Goal: Transaction & Acquisition: Purchase product/service

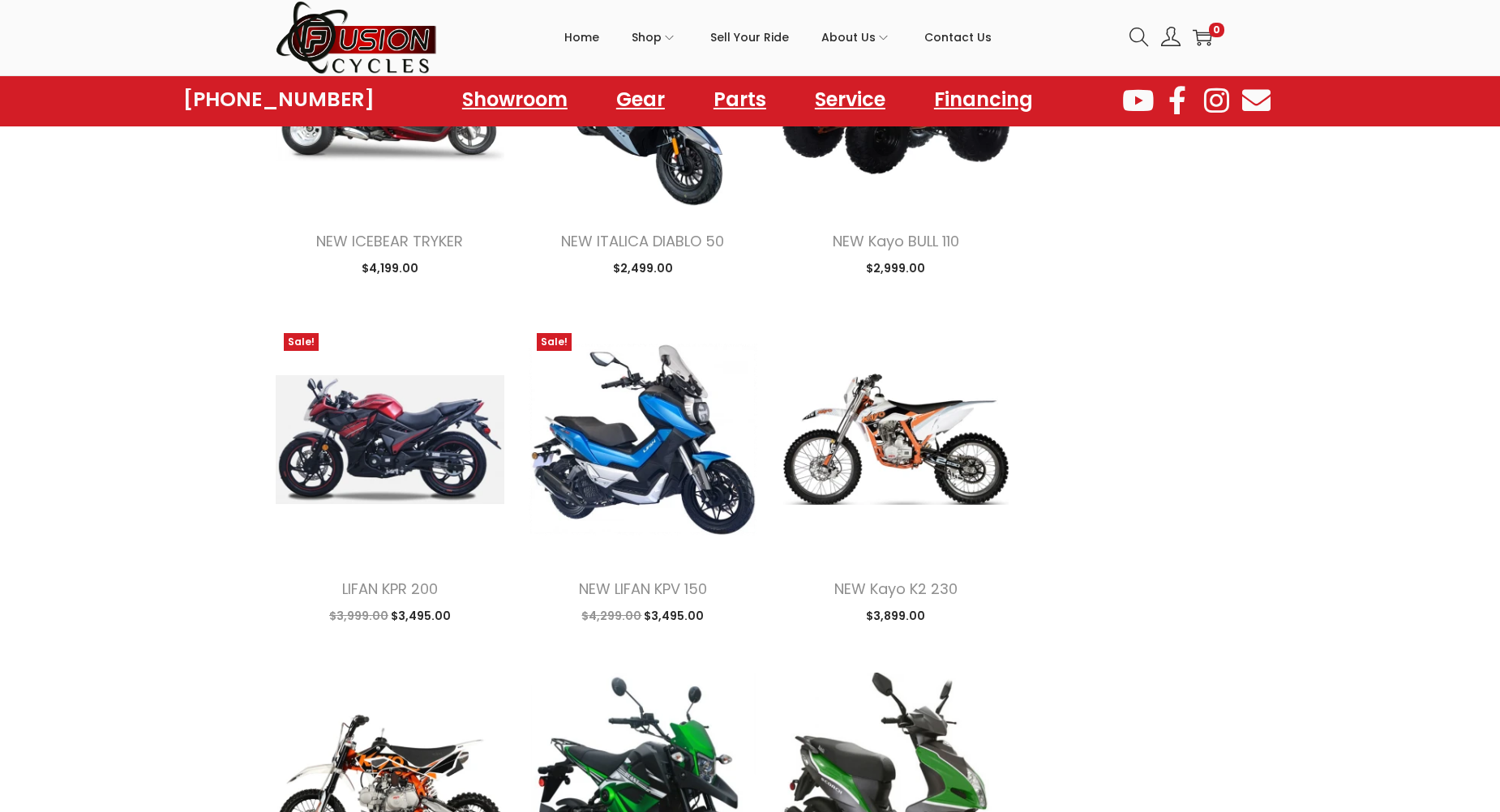
scroll to position [1378, 0]
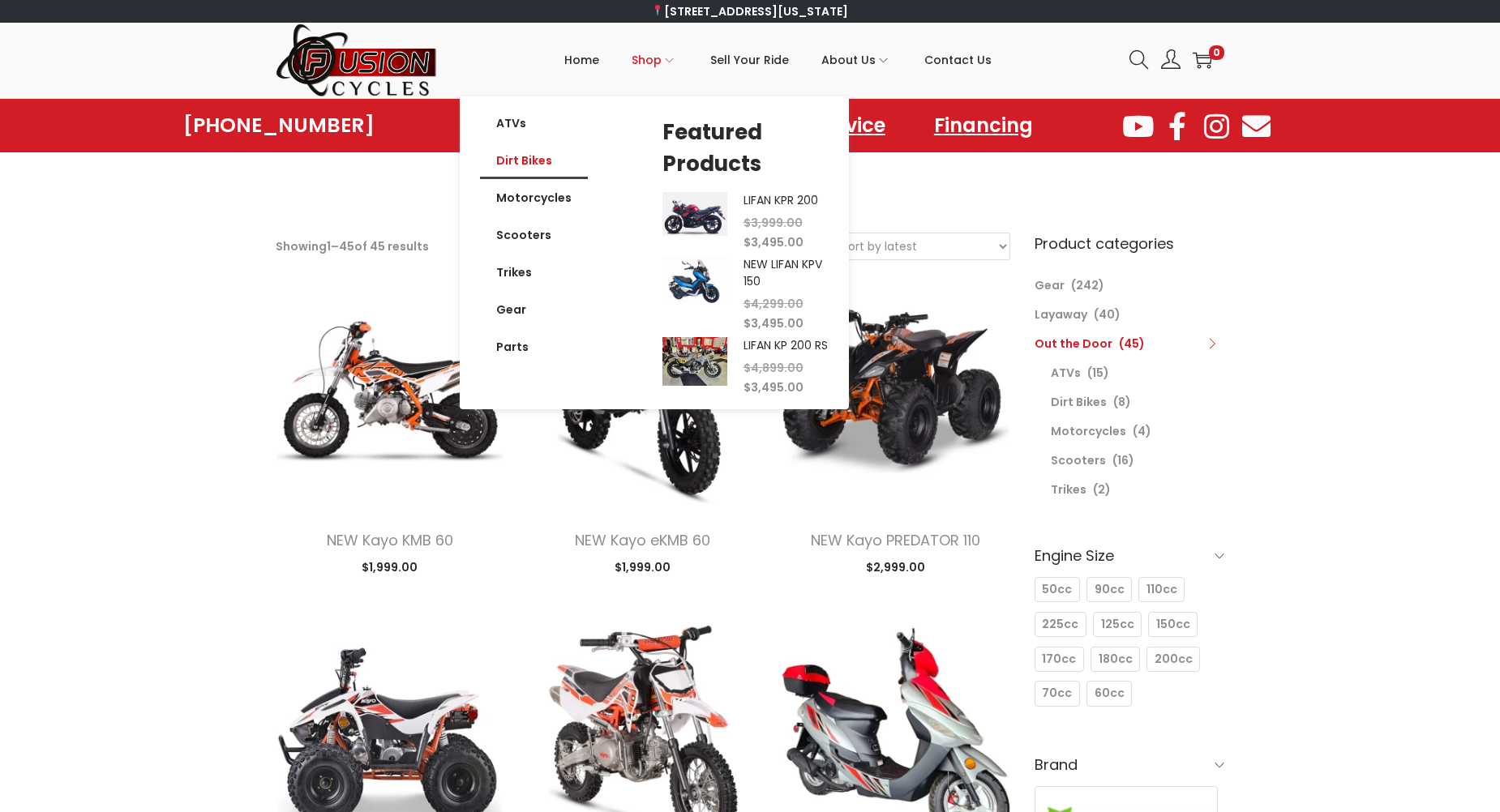
click at [533, 168] on link "Dirt Bikes" at bounding box center [533, 160] width 107 height 37
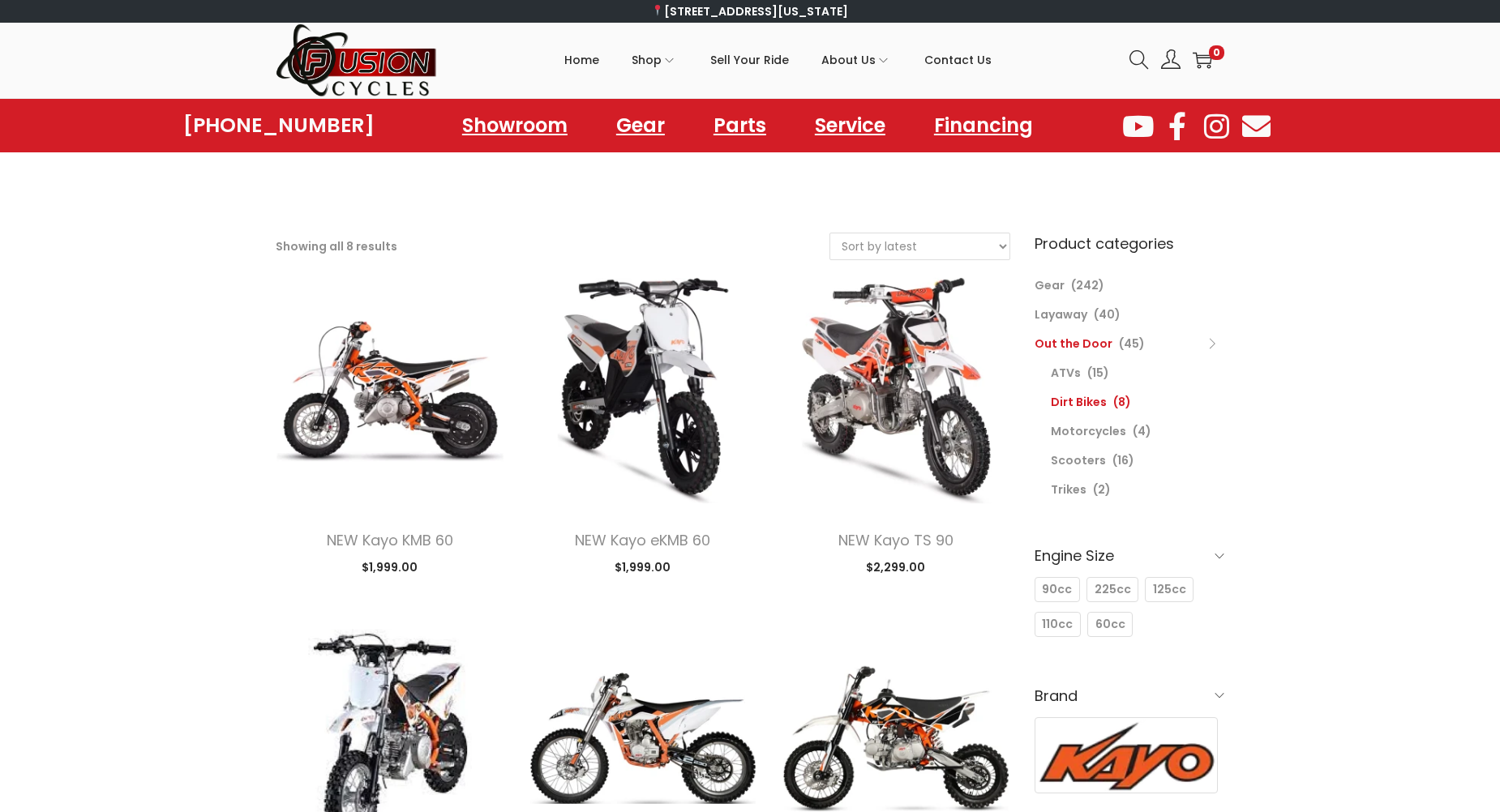
click at [1087, 341] on link "Out the Door" at bounding box center [1073, 344] width 78 height 16
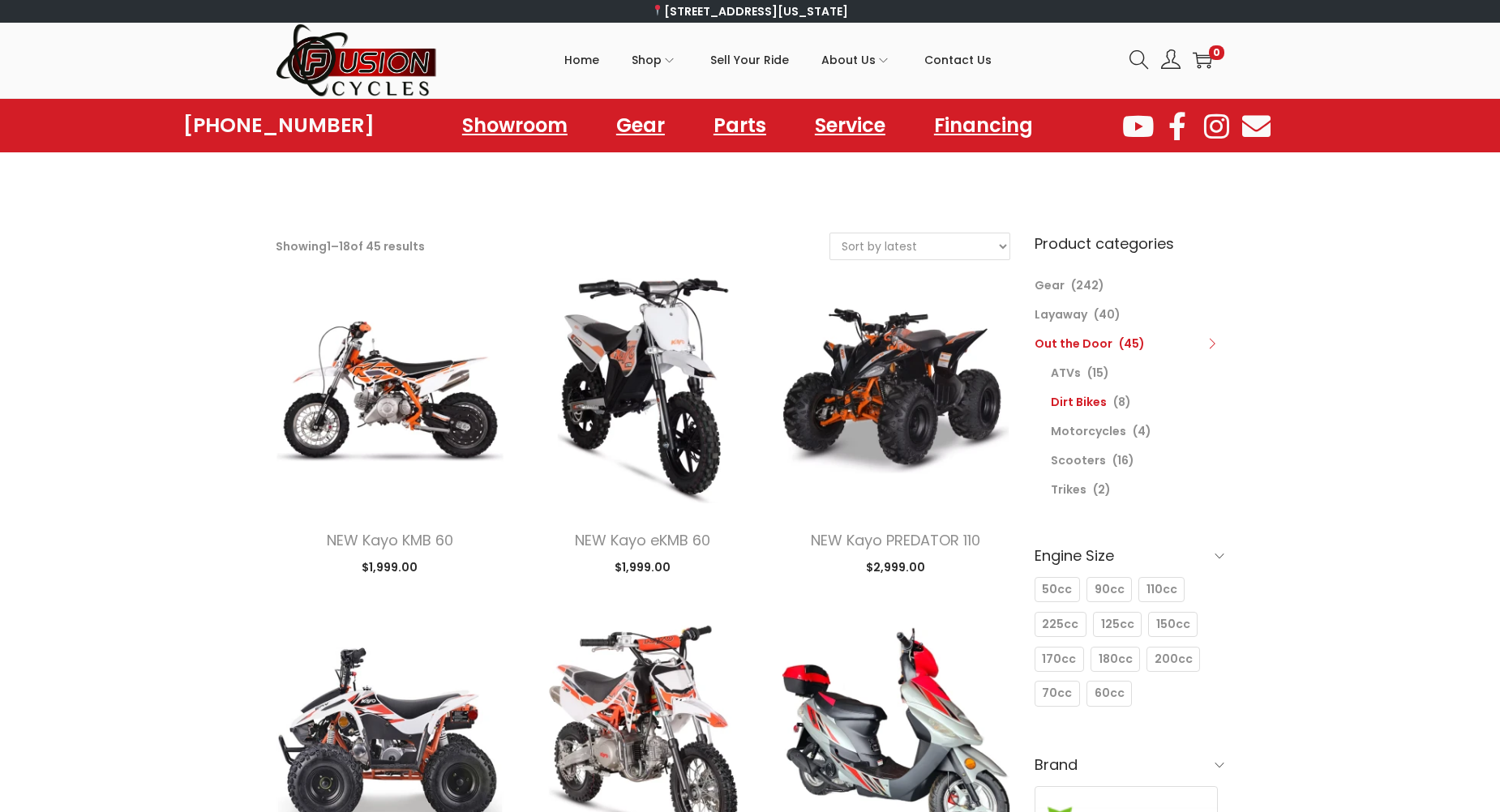
click at [1079, 404] on link "Dirt Bikes" at bounding box center [1079, 402] width 56 height 16
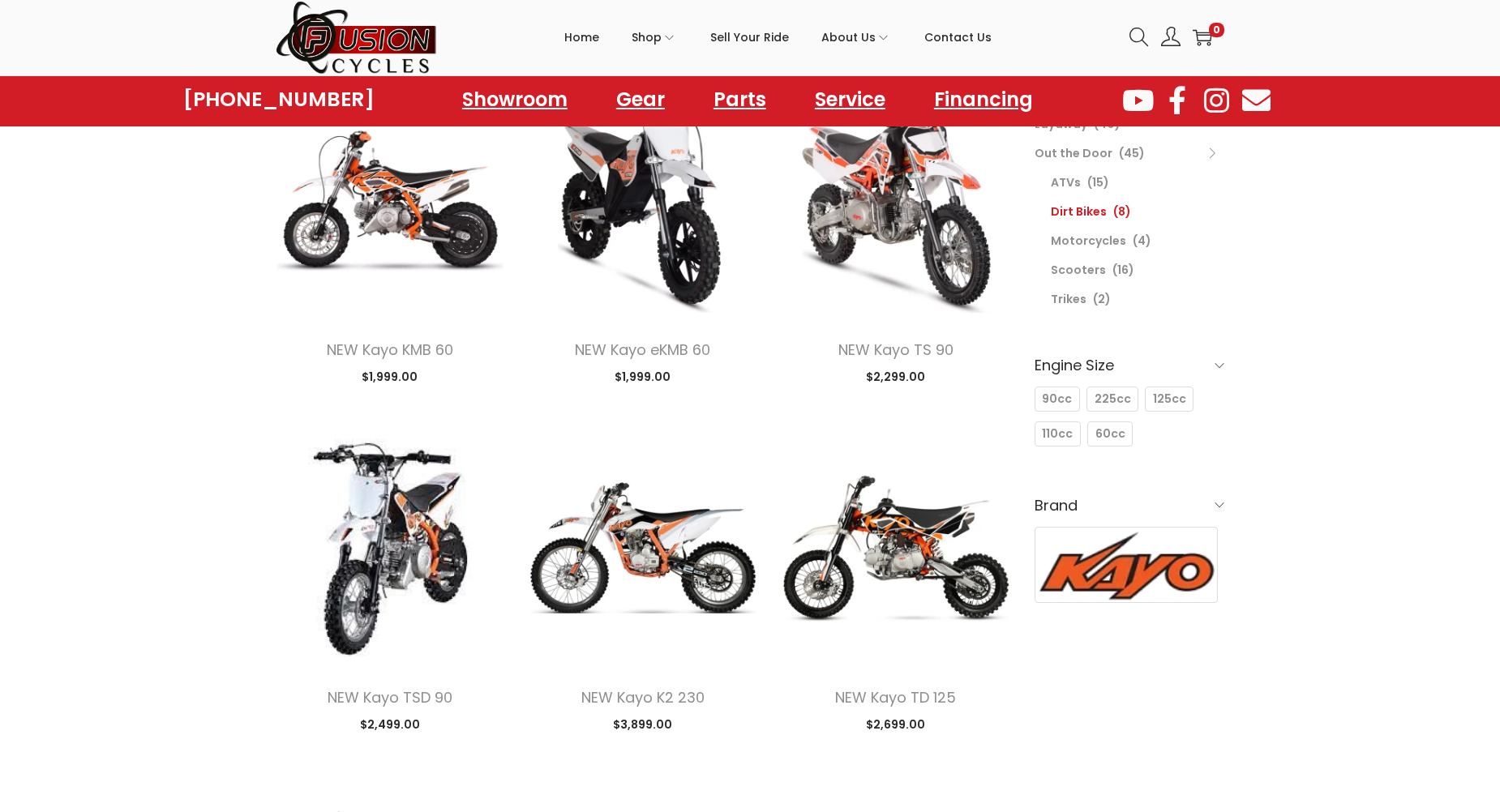
scroll to position [162, 0]
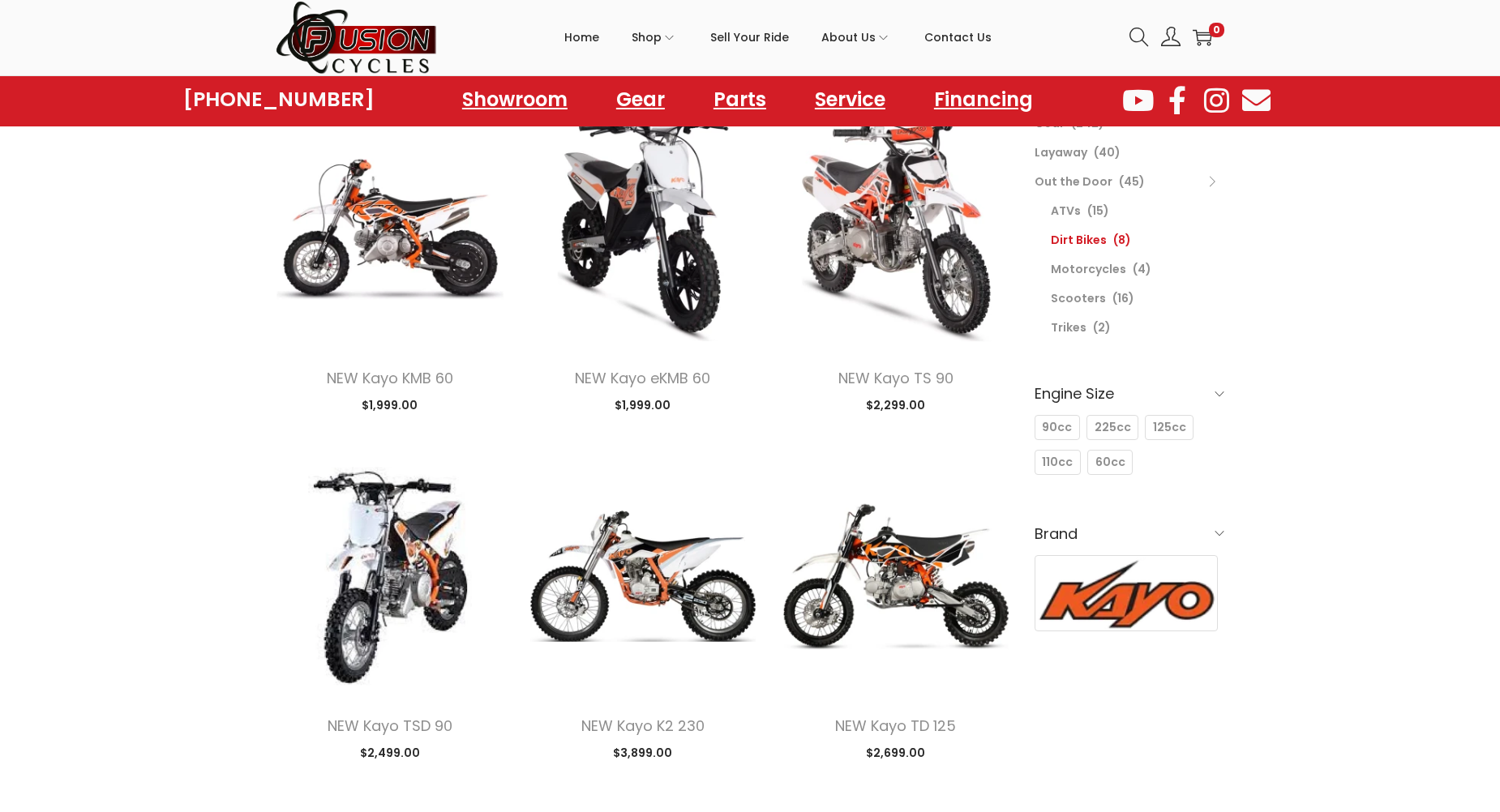
click at [1210, 537] on h6 "Brand" at bounding box center [1129, 533] width 190 height 38
click at [1189, 534] on h6 "Brand" at bounding box center [1129, 533] width 190 height 38
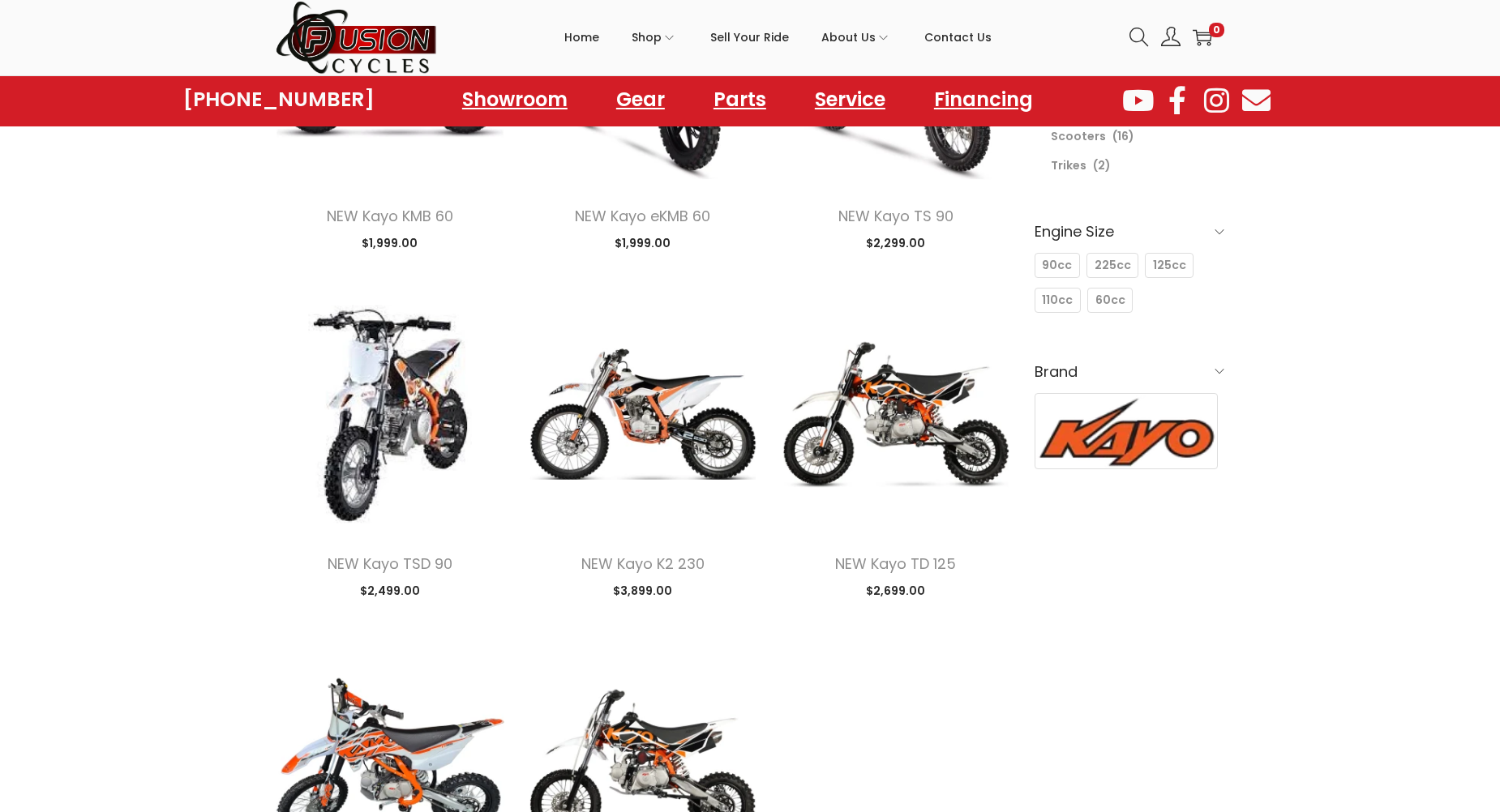
scroll to position [0, 0]
